Goal: Find specific page/section: Find specific page/section

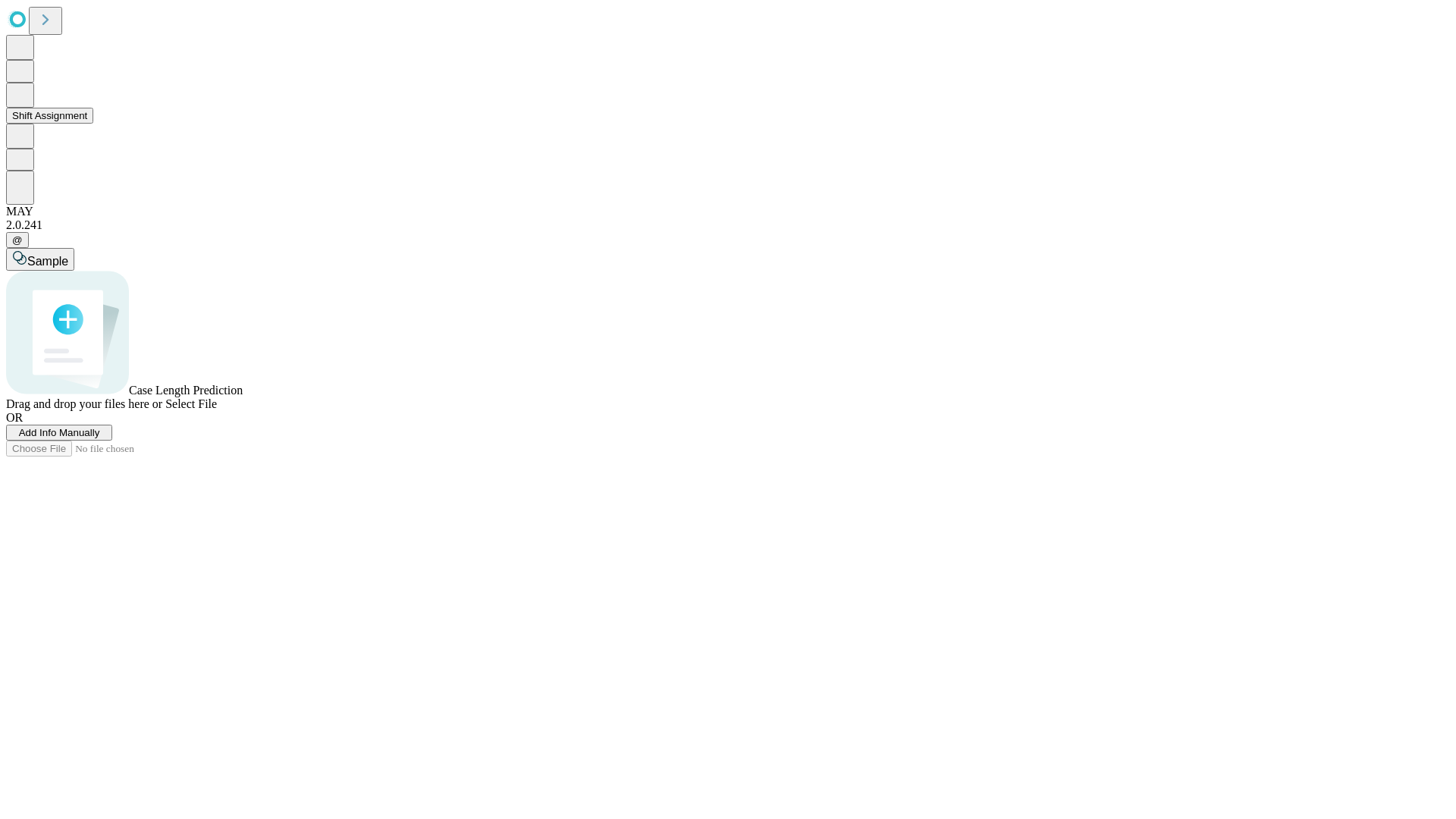
click at [93, 124] on button "Shift Assignment" at bounding box center [49, 115] width 88 height 16
